Goal: Task Accomplishment & Management: Use online tool/utility

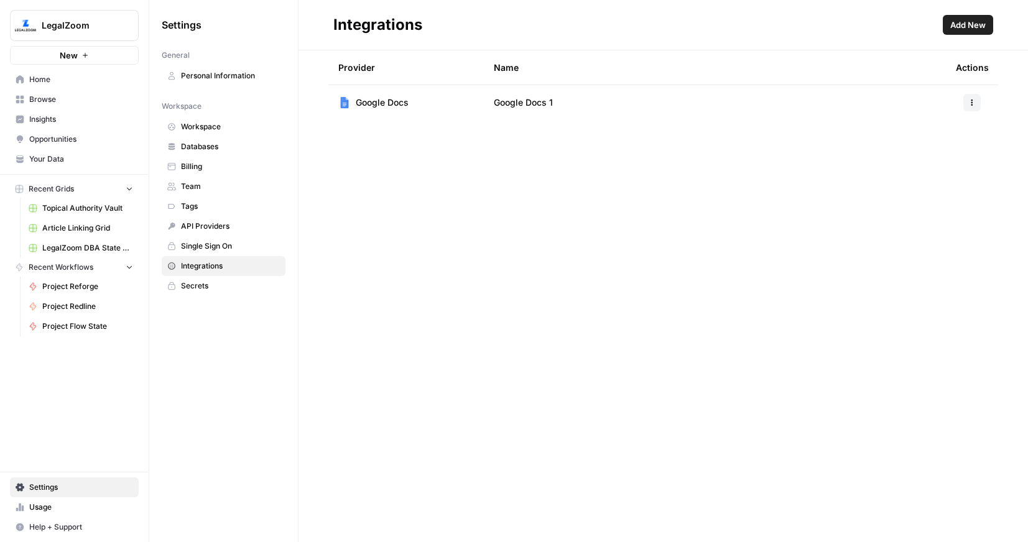
click at [35, 71] on link "Home" at bounding box center [74, 80] width 129 height 20
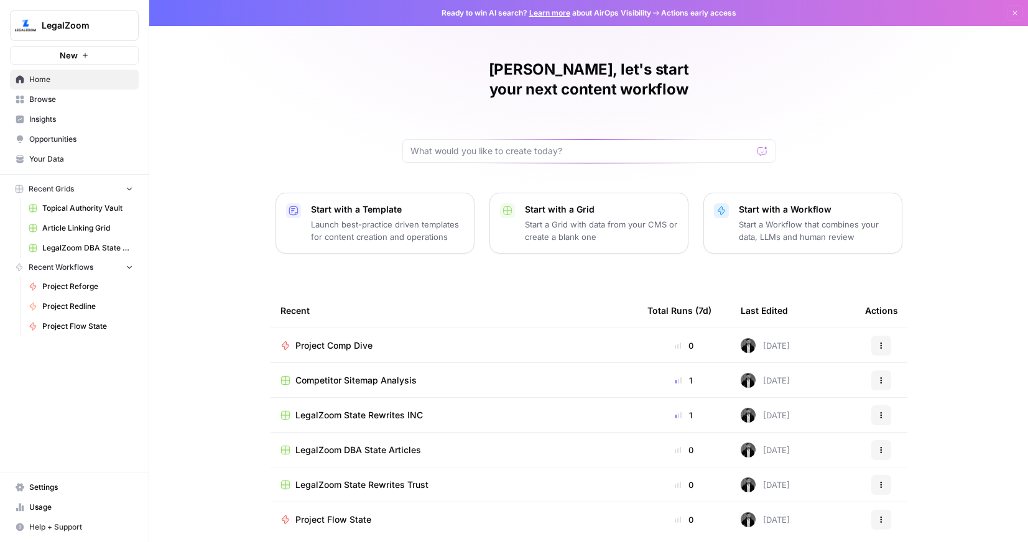
click at [40, 504] on span "Usage" at bounding box center [81, 507] width 104 height 11
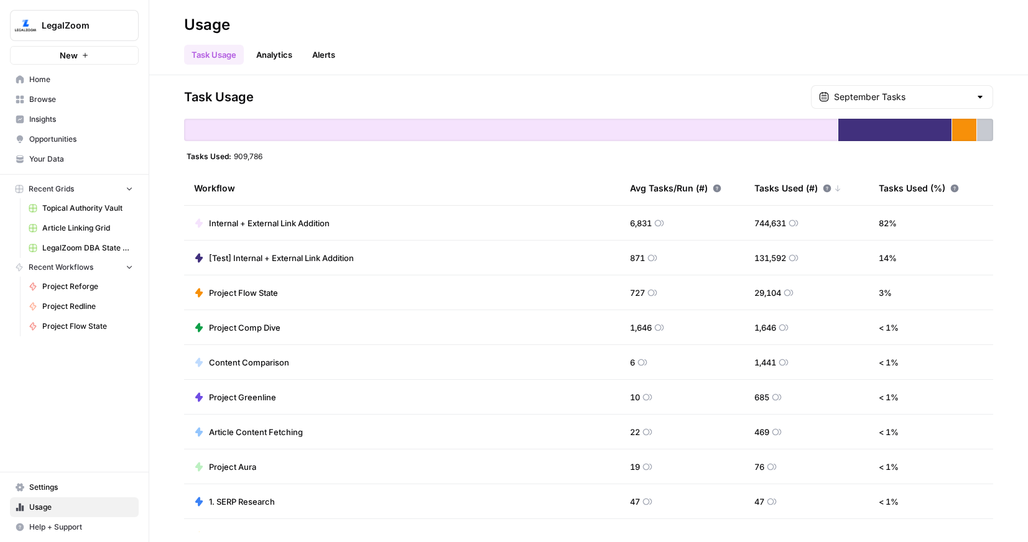
click at [50, 85] on span "Home" at bounding box center [81, 79] width 104 height 11
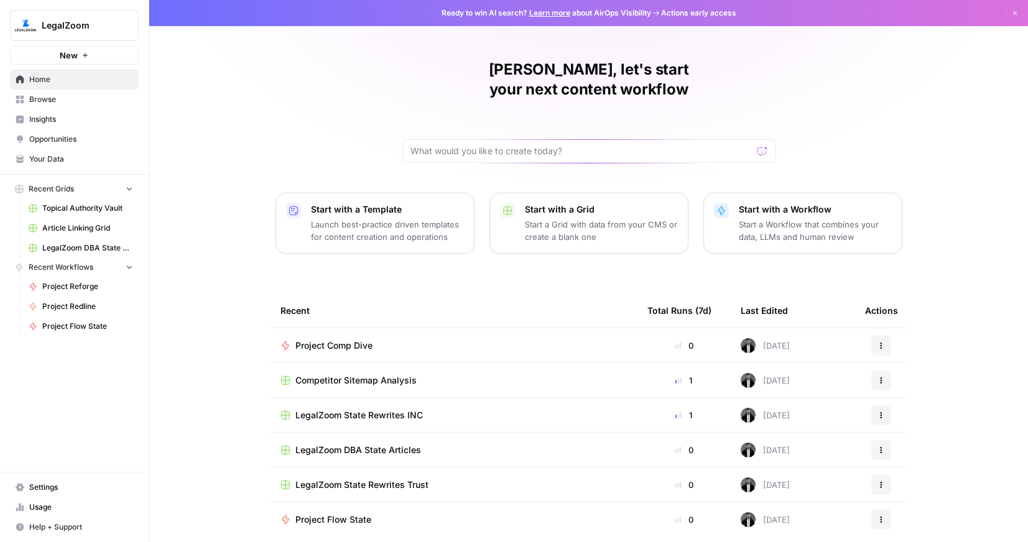
click at [326, 339] on span "Project Comp Dive" at bounding box center [333, 345] width 77 height 12
